Goal: Information Seeking & Learning: Check status

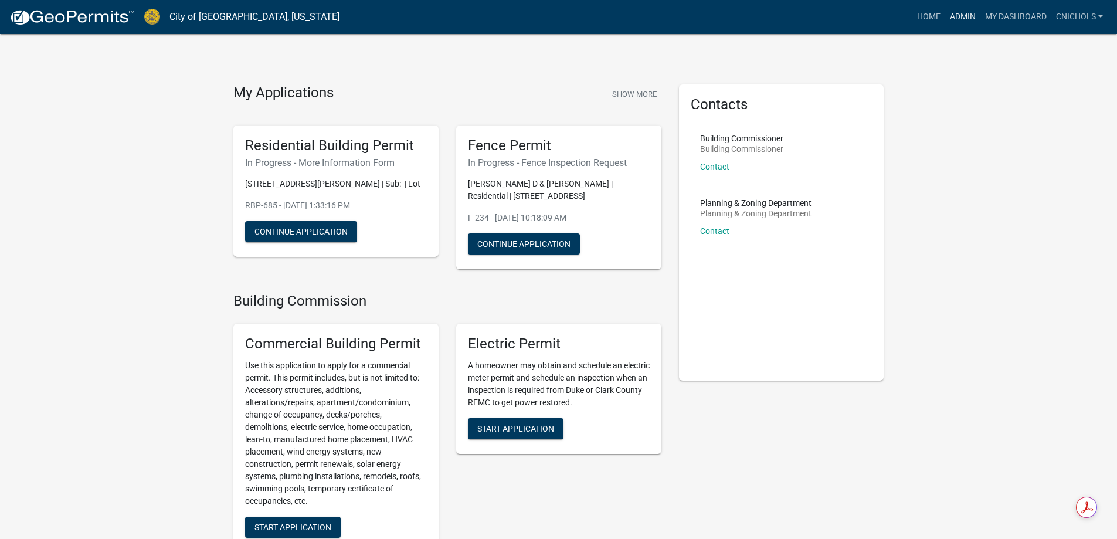
click at [957, 13] on link "Admin" at bounding box center [962, 17] width 35 height 22
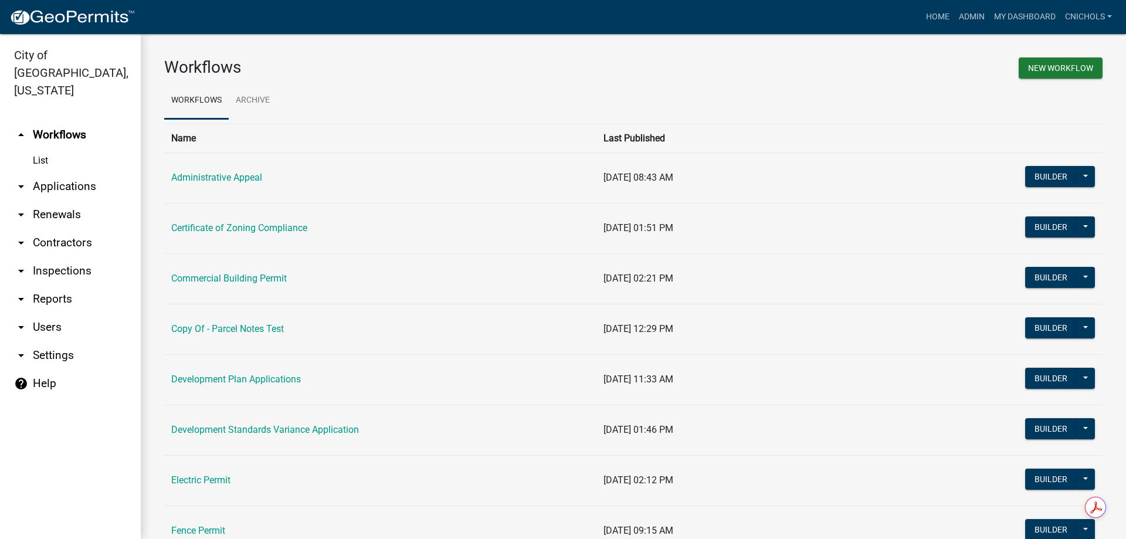
click at [62, 172] on link "arrow_drop_down Applications" at bounding box center [70, 186] width 141 height 28
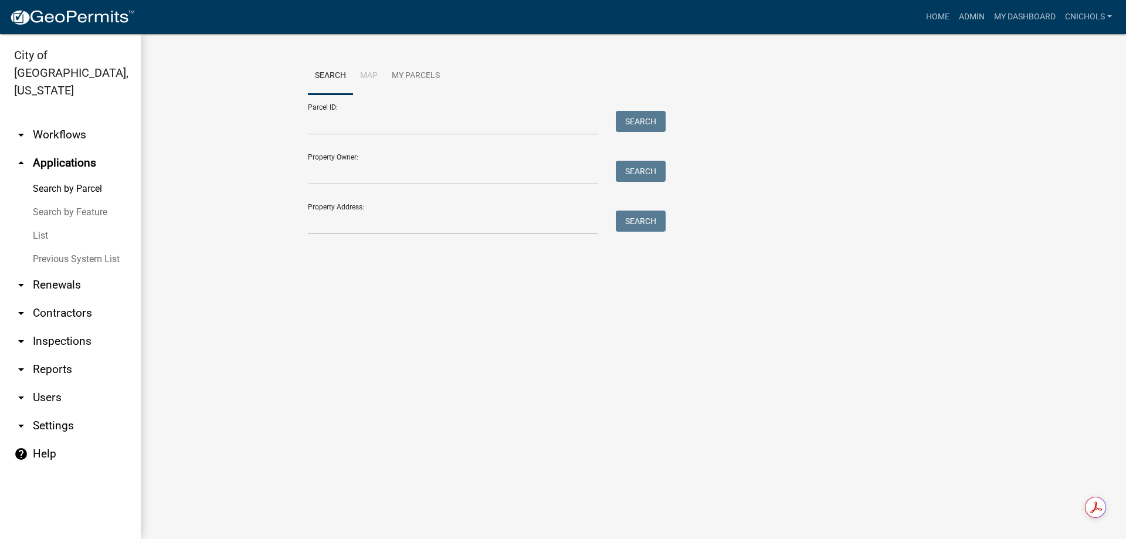
drag, startPoint x: 41, startPoint y: 216, endPoint x: 53, endPoint y: 210, distance: 12.9
click at [41, 224] on link "List" at bounding box center [70, 235] width 141 height 23
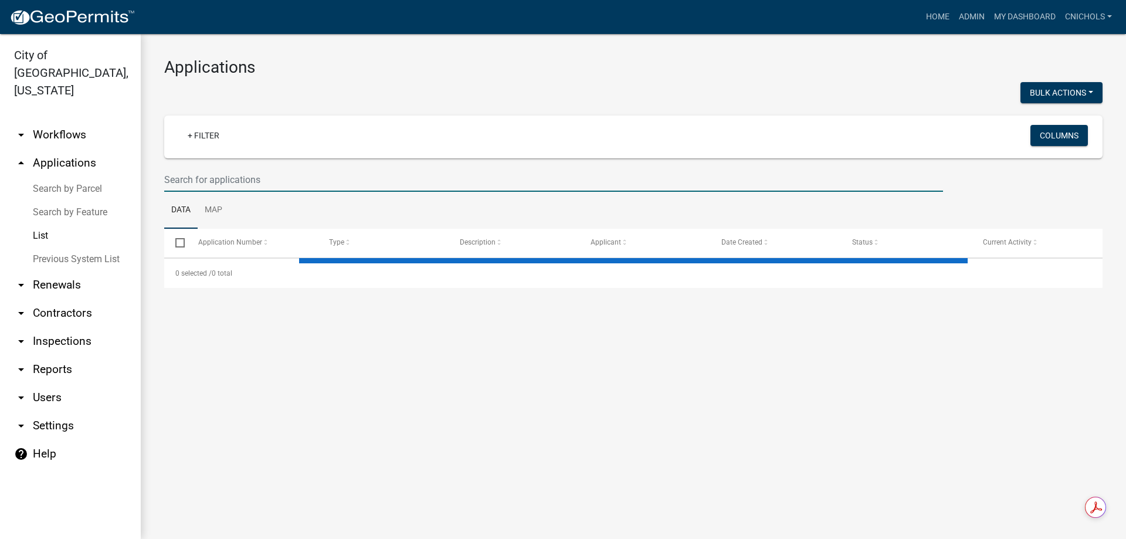
click at [212, 178] on input "text" at bounding box center [553, 180] width 779 height 24
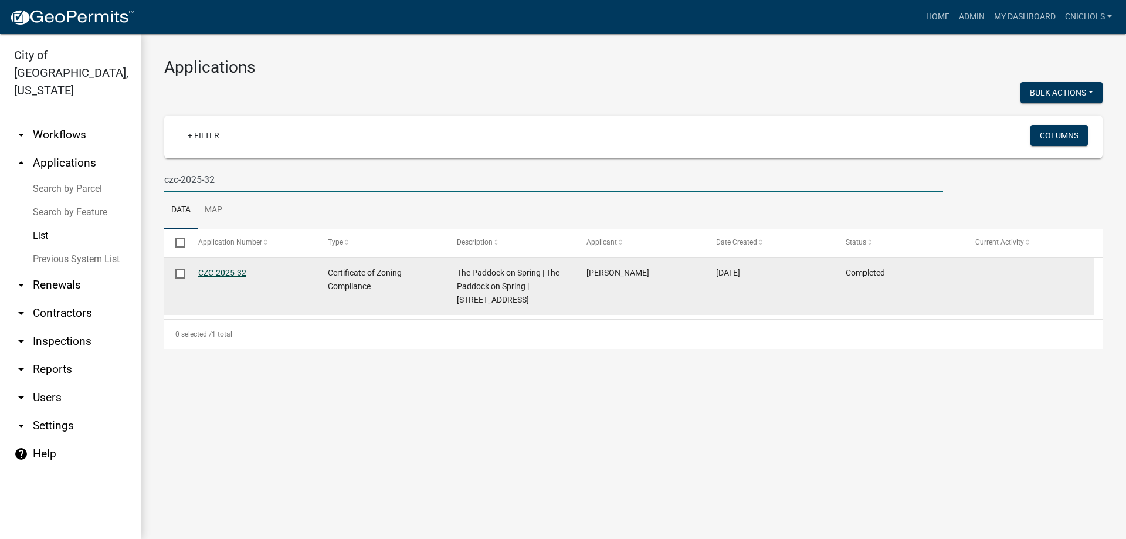
type input "czc-2025-32"
click at [227, 270] on link "CZC-2025-32" at bounding box center [222, 272] width 48 height 9
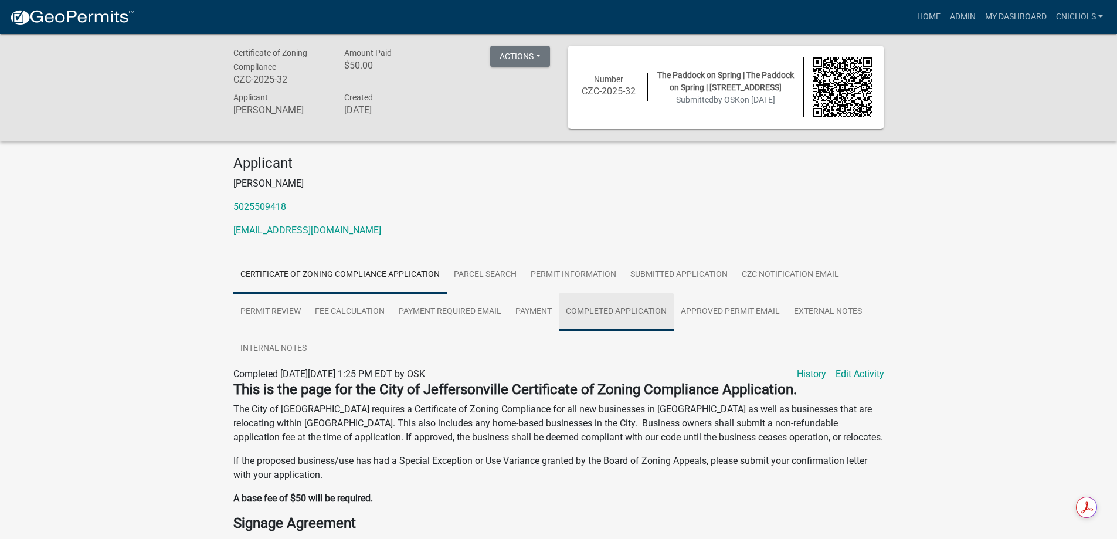
click at [622, 313] on link "Completed Application" at bounding box center [616, 312] width 115 height 38
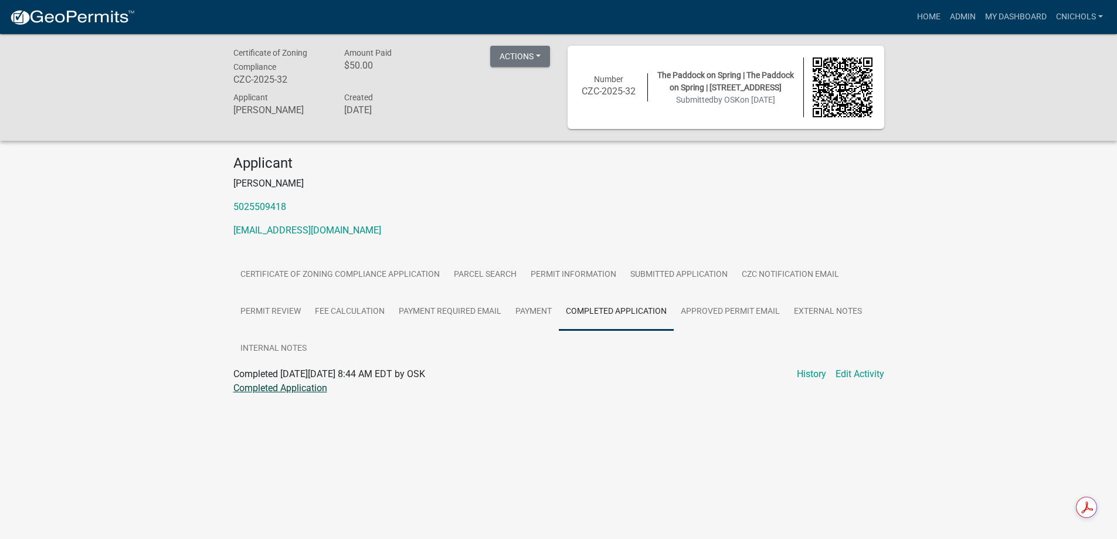
click at [283, 386] on link "Completed Application" at bounding box center [280, 387] width 94 height 11
click at [960, 15] on link "Admin" at bounding box center [962, 17] width 35 height 22
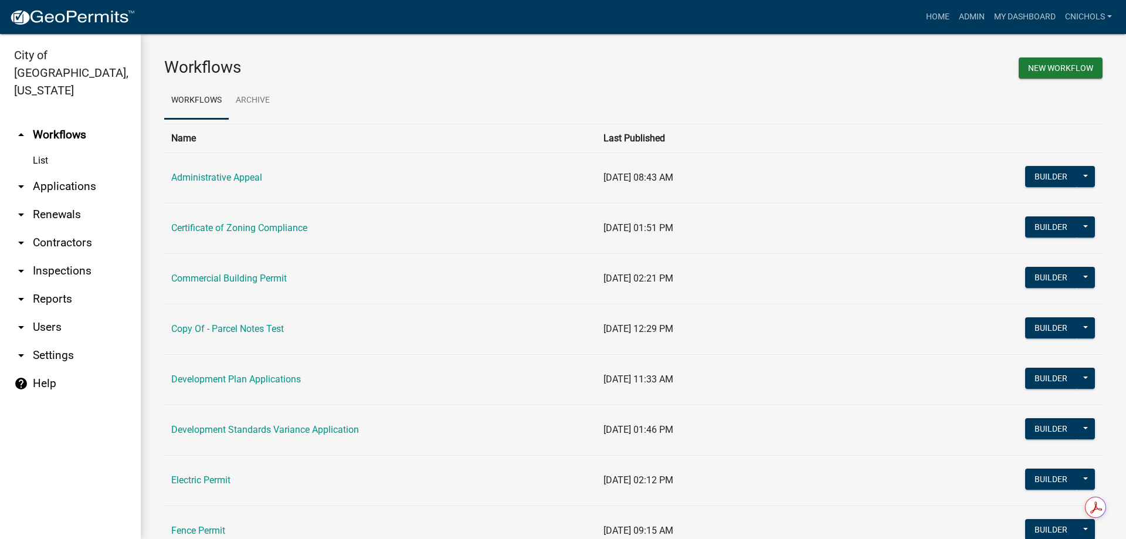
click at [53, 285] on link "arrow_drop_down Reports" at bounding box center [70, 299] width 141 height 28
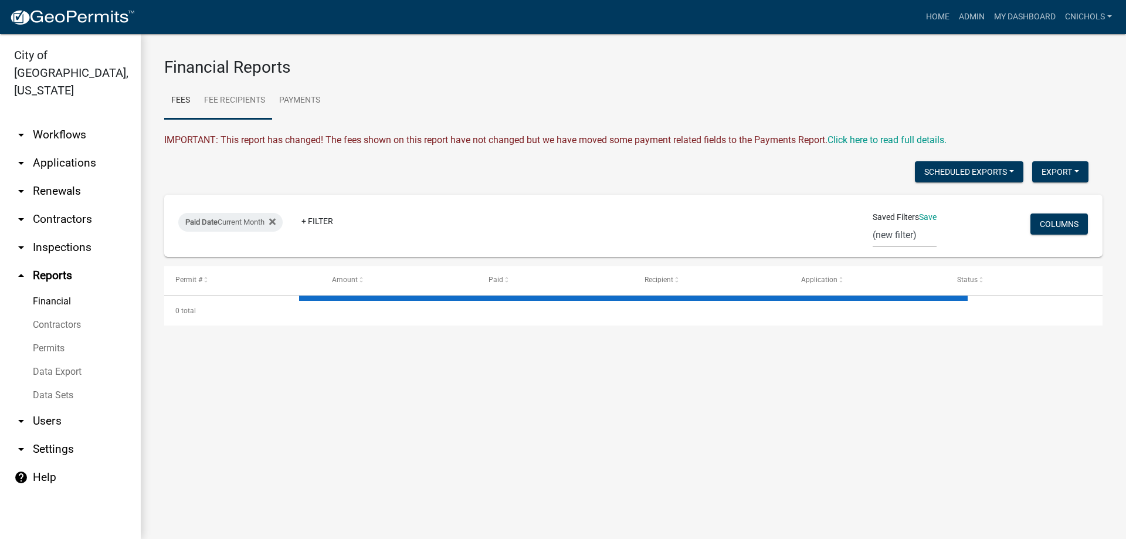
click at [227, 98] on link "Fee Recipients" at bounding box center [234, 101] width 75 height 38
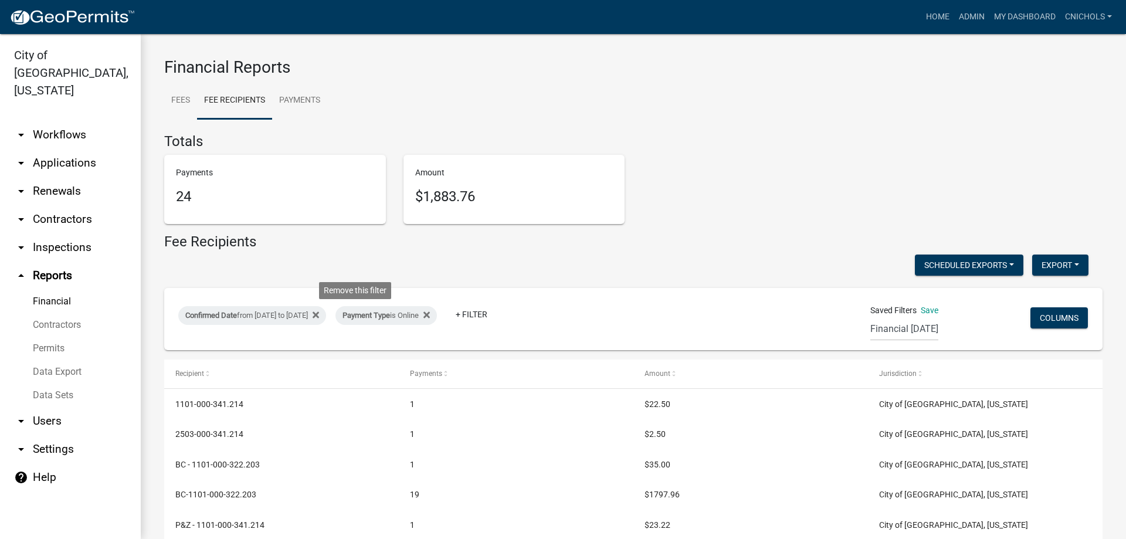
click at [319, 311] on icon at bounding box center [315, 314] width 6 height 9
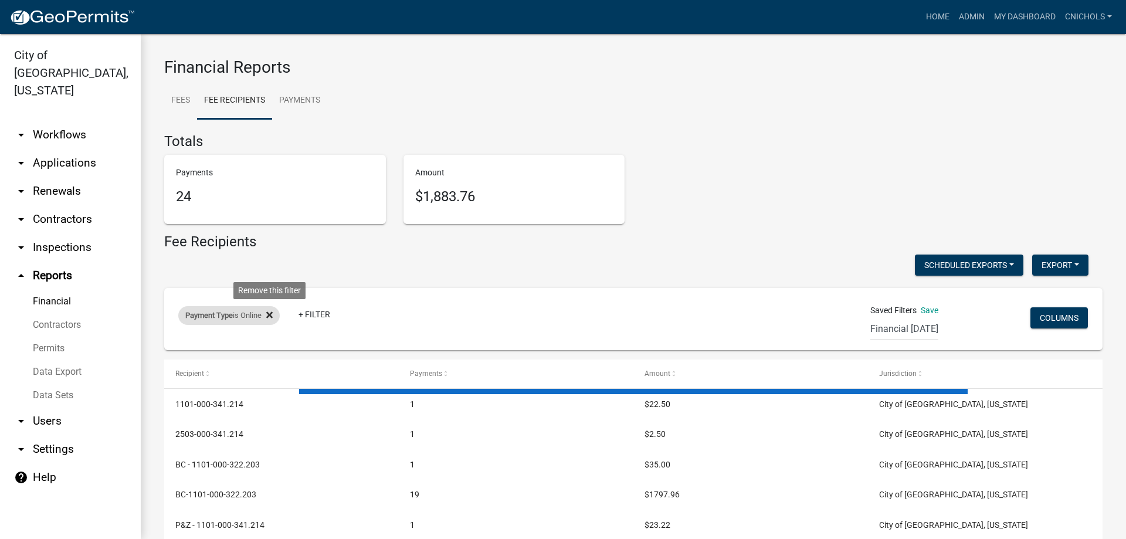
click at [273, 312] on icon at bounding box center [269, 314] width 6 height 9
click at [204, 318] on link "+ Filter" at bounding box center [203, 317] width 50 height 21
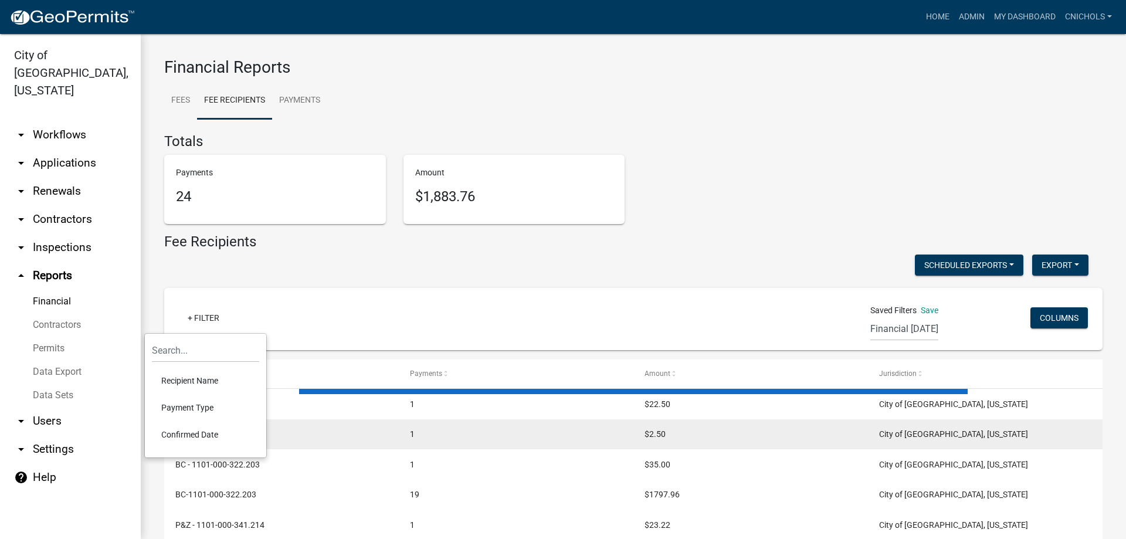
click at [185, 431] on li "Confirmed Date" at bounding box center [205, 434] width 107 height 27
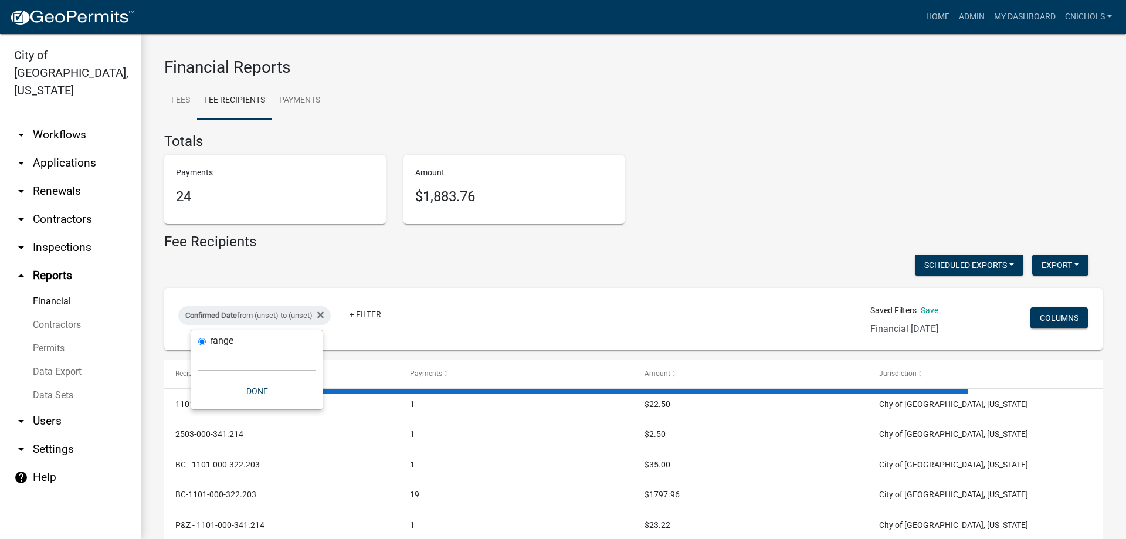
click at [223, 362] on select "[DATE] [DATE] Current Week Previous Week Current Month Last Month Current Calen…" at bounding box center [256, 359] width 117 height 24
select select "custom"
click at [198, 347] on select "[DATE] [DATE] Current Week Previous Week Current Month Last Month Current Calen…" at bounding box center [256, 359] width 117 height 24
click at [308, 408] on input "date" at bounding box center [256, 409] width 117 height 24
type input "[DATE]"
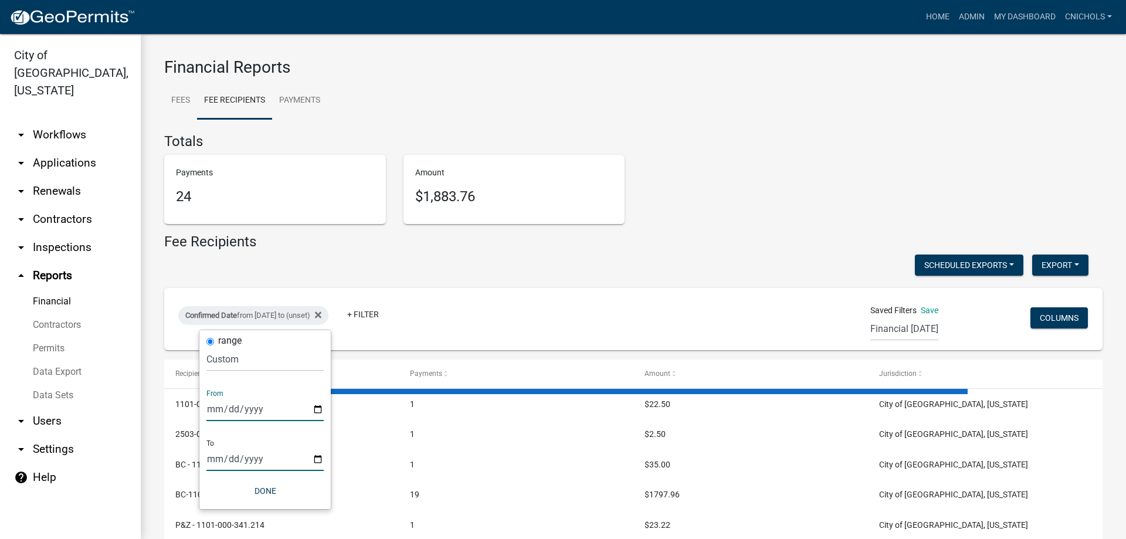
click at [316, 461] on input "date" at bounding box center [264, 459] width 117 height 24
type input "[DATE]"
click at [284, 492] on button "Done" at bounding box center [273, 490] width 117 height 21
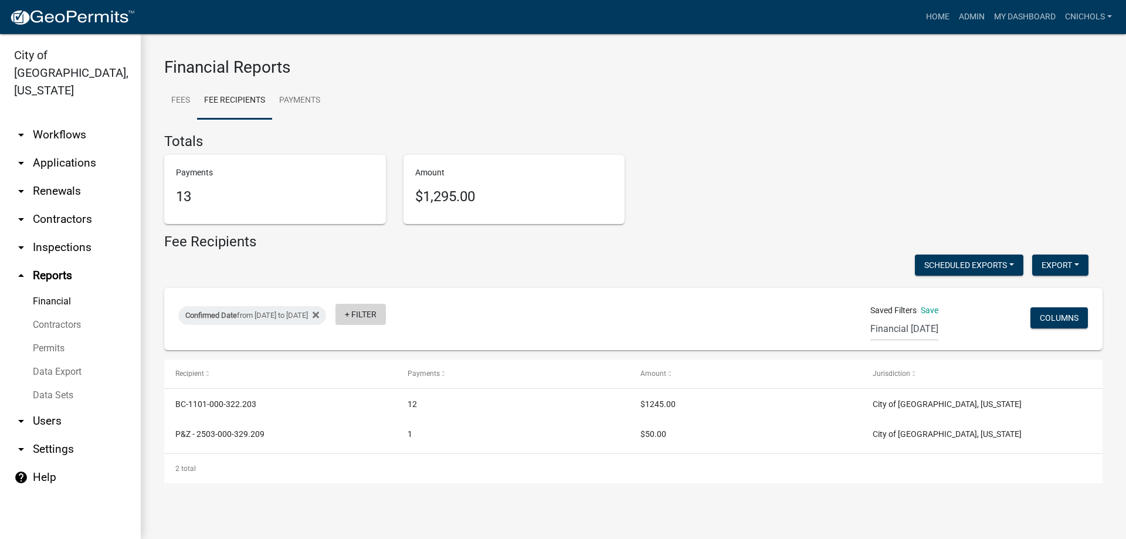
click at [386, 314] on link "+ Filter" at bounding box center [360, 314] width 50 height 21
click at [379, 402] on li "Payment Type" at bounding box center [404, 403] width 107 height 27
click at [385, 364] on select "Select an option Online CreditCardPOS Check Cash" at bounding box center [413, 359] width 117 height 24
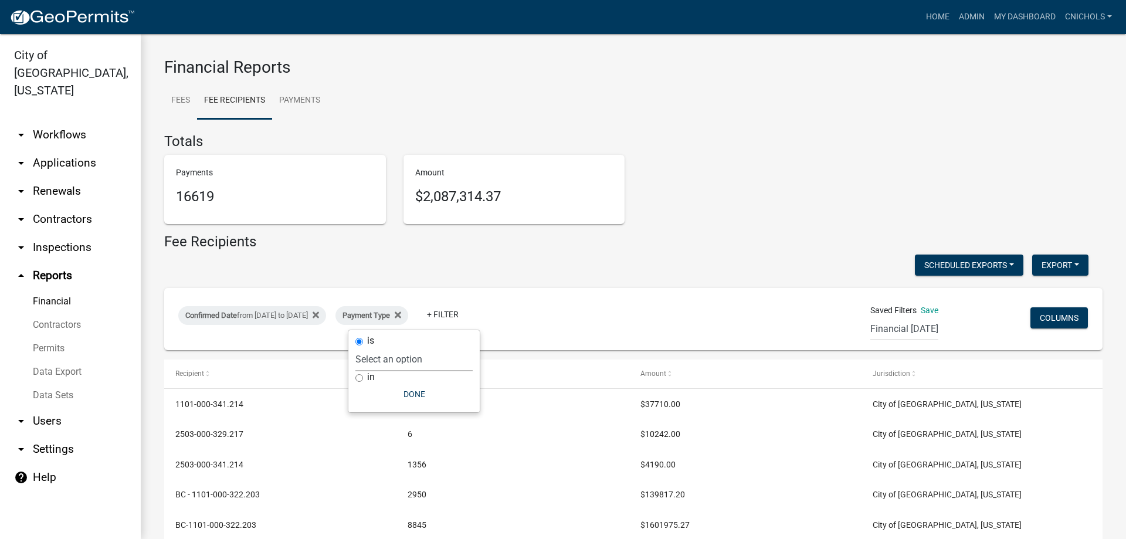
click at [371, 347] on select "Select an option Online CreditCardPOS Check Cash" at bounding box center [413, 359] width 117 height 24
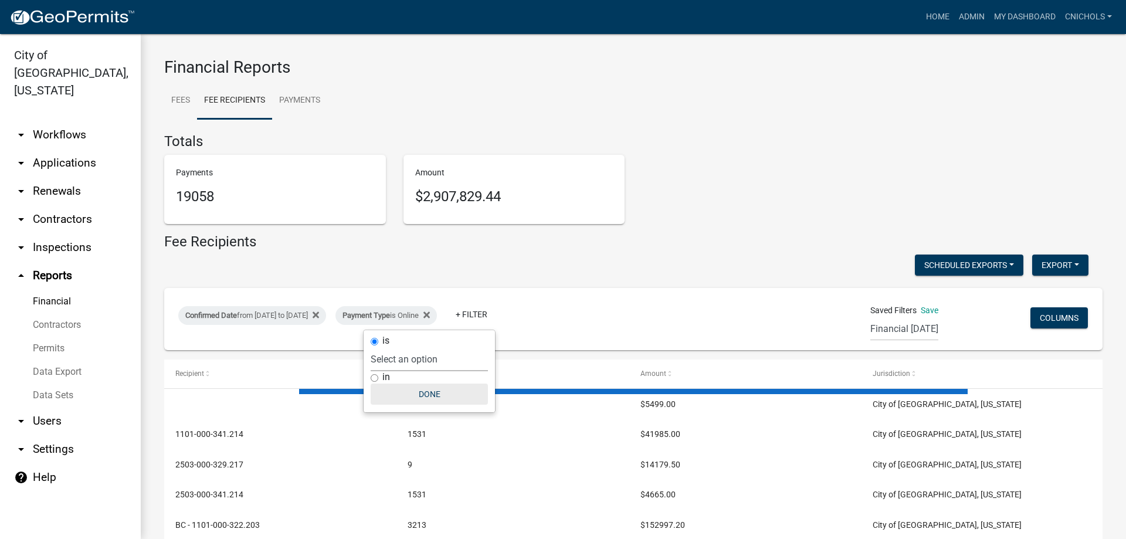
select select "0: null"
click at [428, 394] on button "Done" at bounding box center [429, 393] width 117 height 21
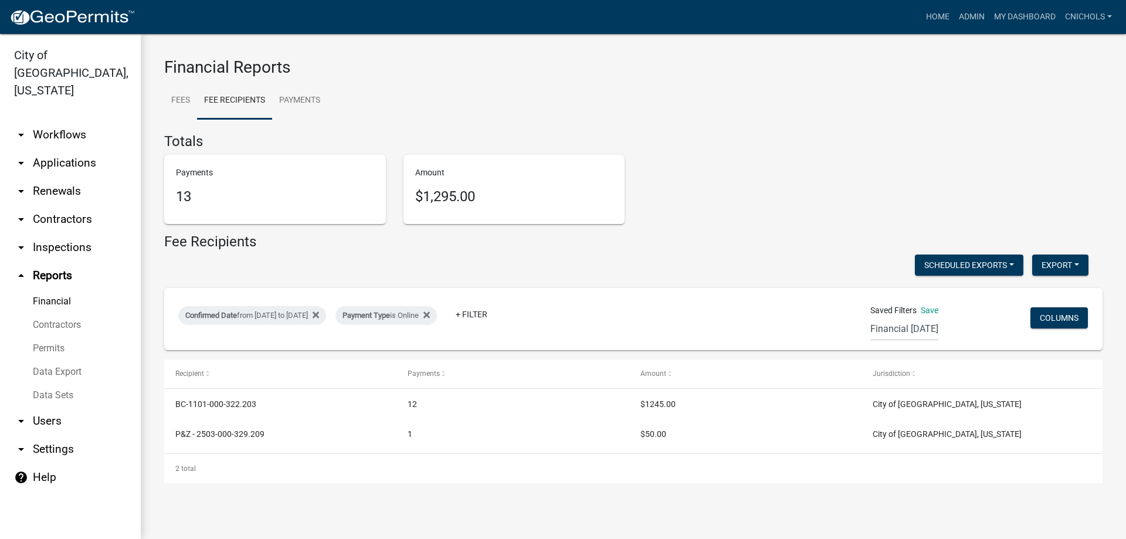
click at [68, 149] on link "arrow_drop_down Applications" at bounding box center [70, 163] width 141 height 28
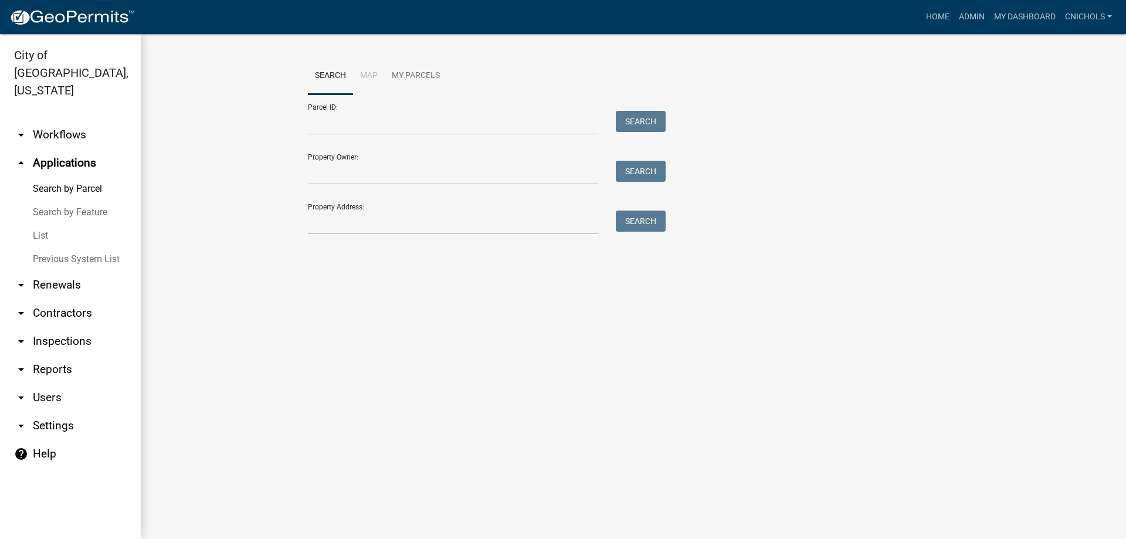
click at [67, 121] on link "arrow_drop_down Workflows" at bounding box center [70, 135] width 141 height 28
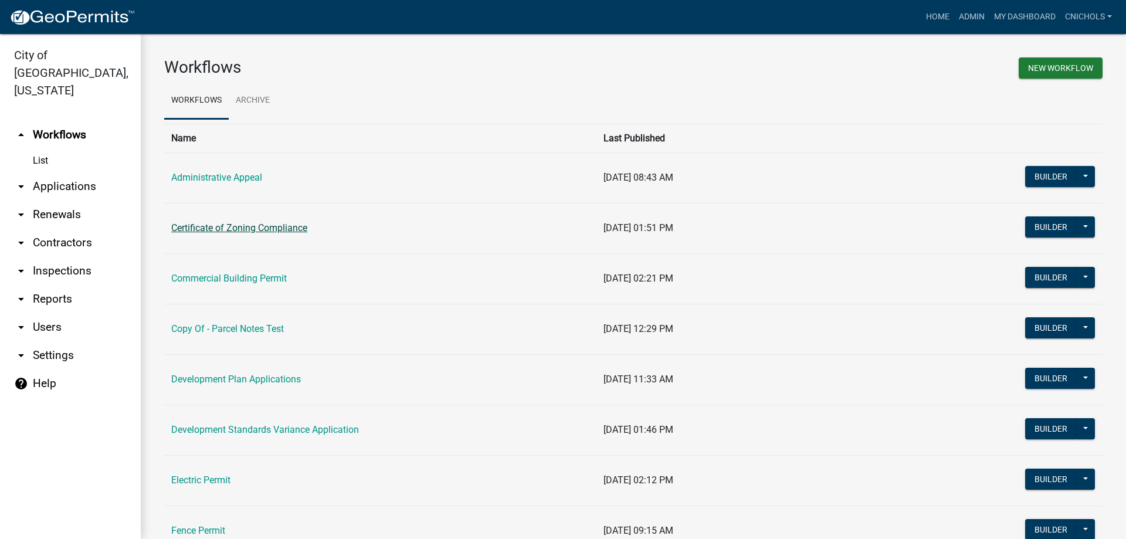
click at [257, 226] on link "Certificate of Zoning Compliance" at bounding box center [239, 227] width 136 height 11
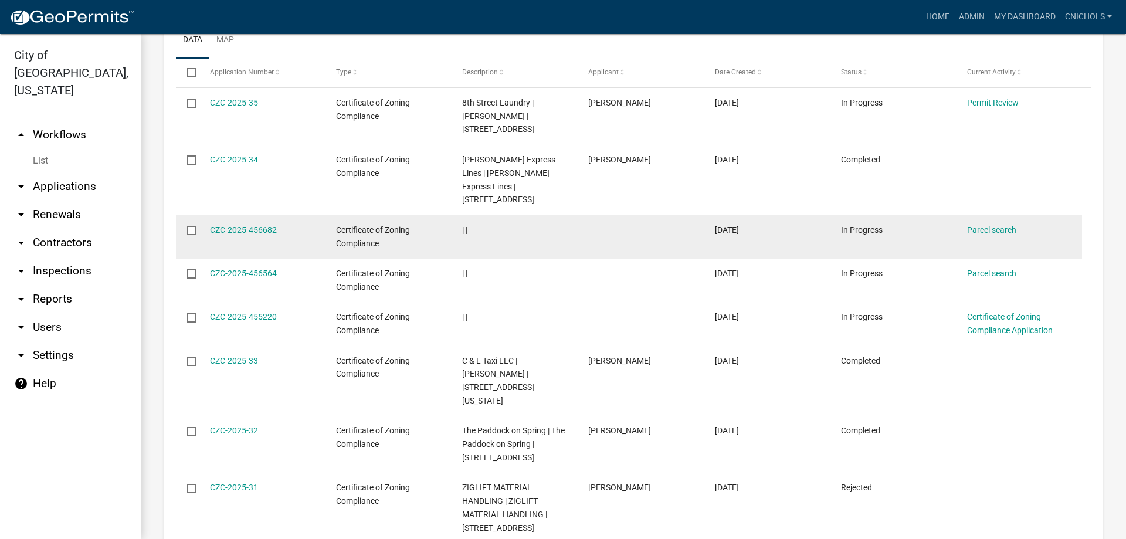
scroll to position [704, 0]
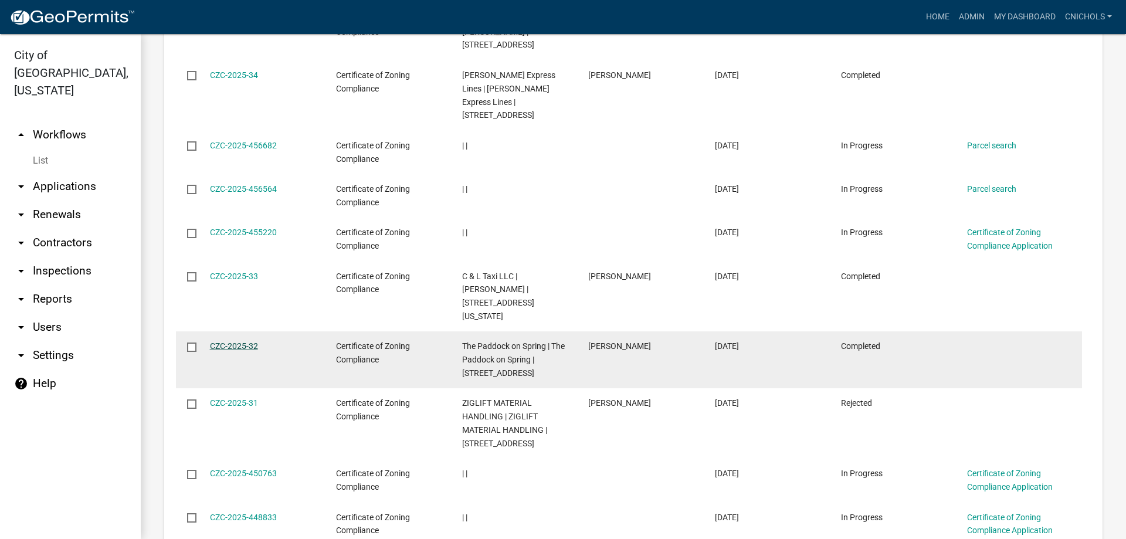
click at [240, 341] on link "CZC-2025-32" at bounding box center [234, 345] width 48 height 9
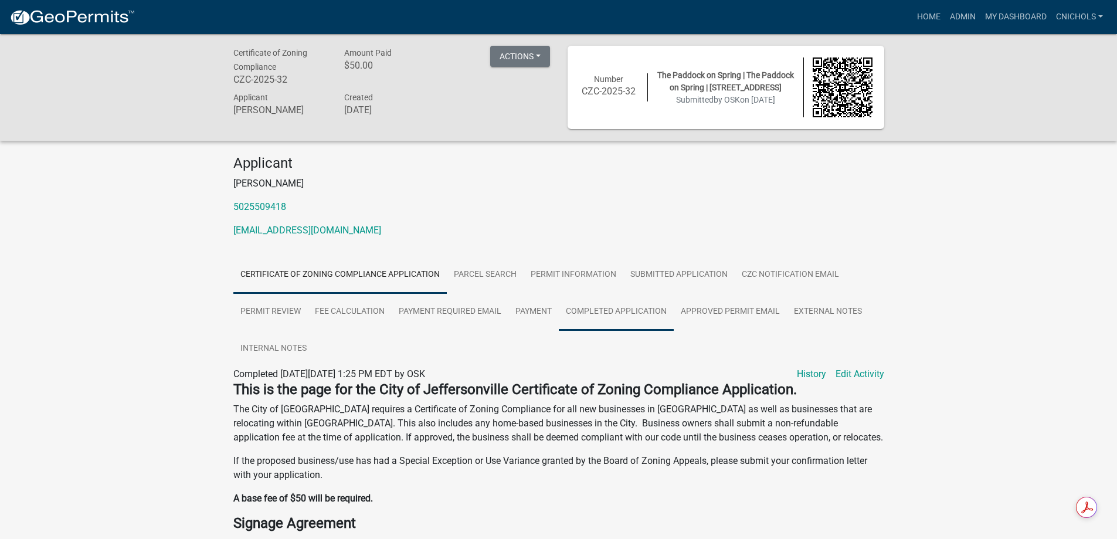
click at [590, 308] on link "Completed Application" at bounding box center [616, 312] width 115 height 38
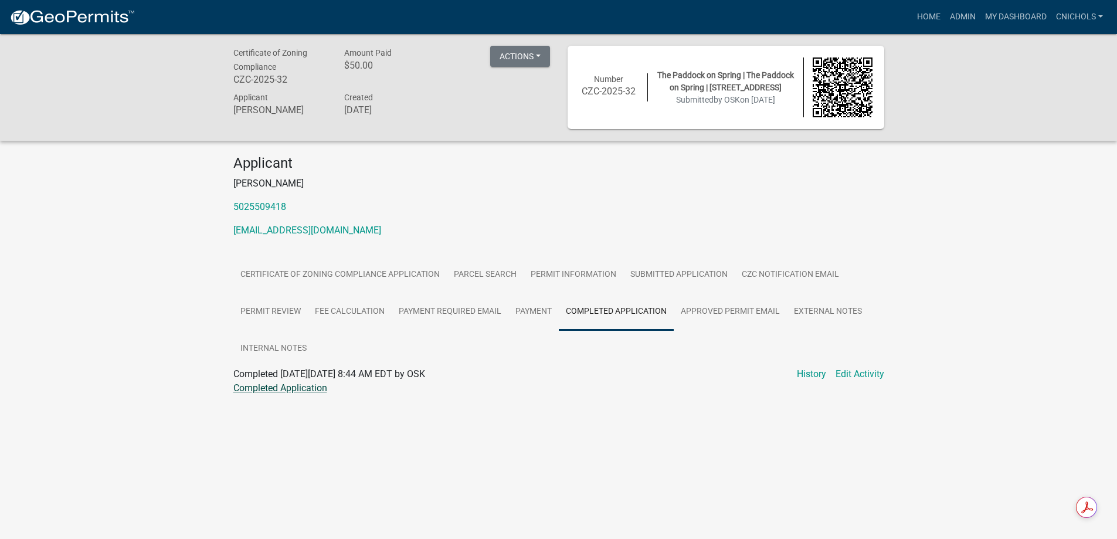
click at [298, 389] on link "Completed Application" at bounding box center [280, 387] width 94 height 11
click at [959, 16] on link "Admin" at bounding box center [962, 17] width 35 height 22
